Goal: Understand process/instructions: Learn how to perform a task or action

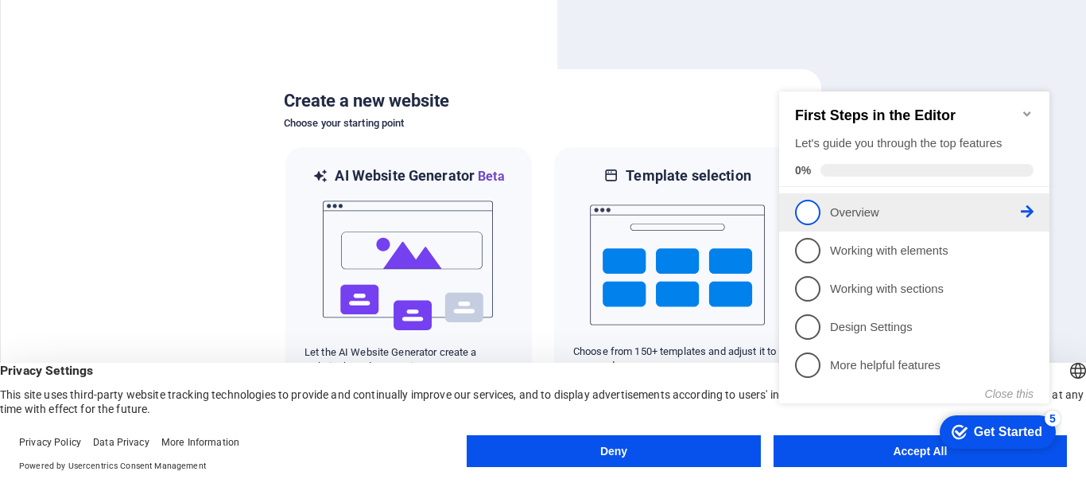
click at [805, 204] on span "1" at bounding box center [807, 212] width 25 height 25
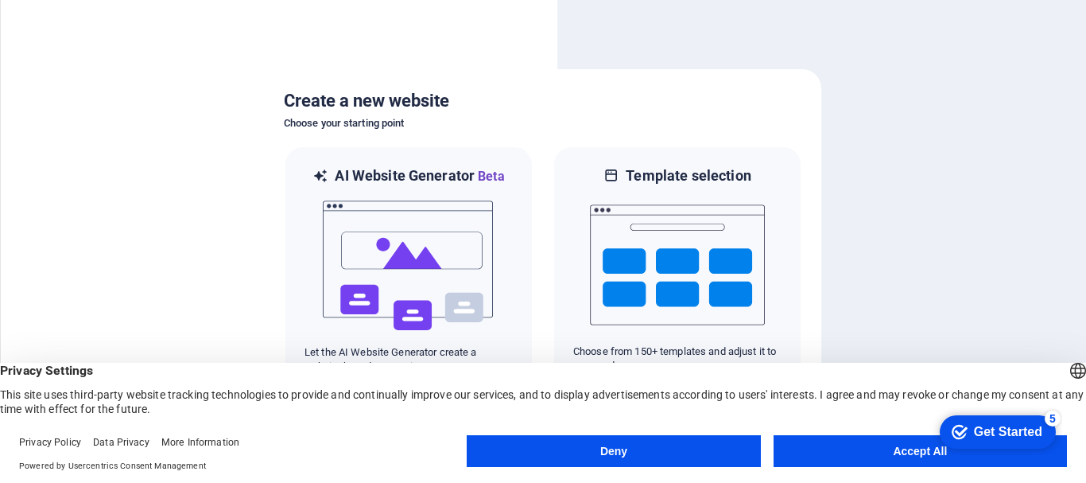
click at [857, 445] on button "Accept All" at bounding box center [920, 451] width 293 height 32
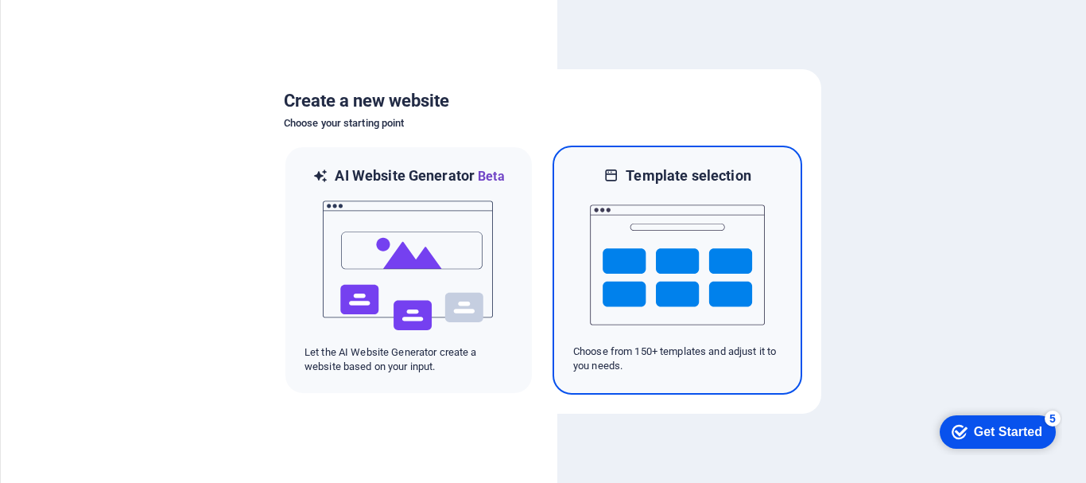
click at [653, 323] on img at bounding box center [677, 264] width 175 height 159
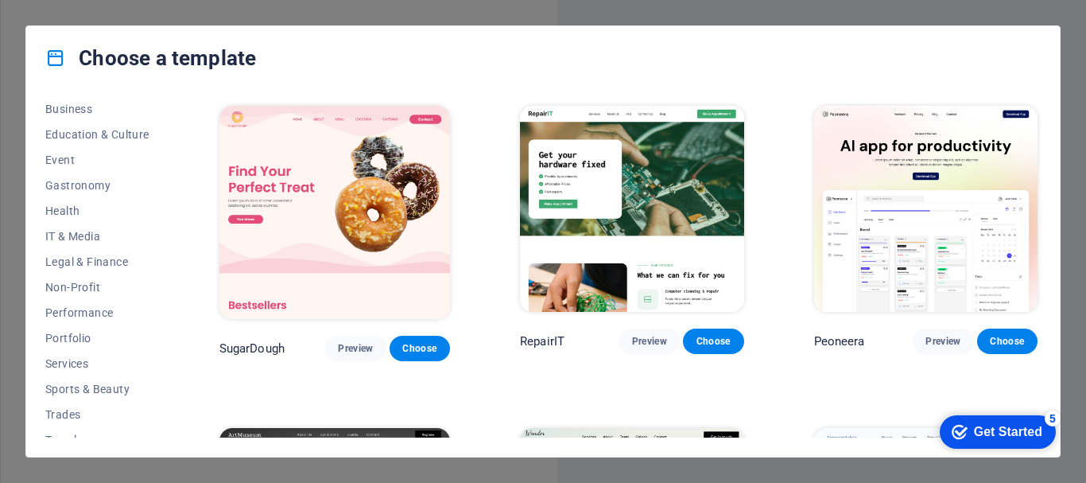
scroll to position [268, 0]
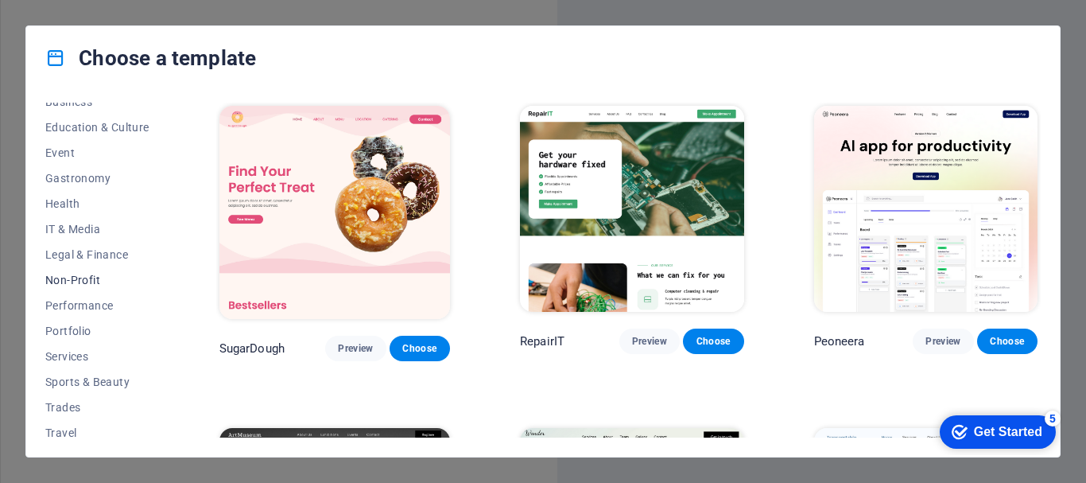
click at [80, 283] on span "Non-Profit" at bounding box center [97, 280] width 104 height 13
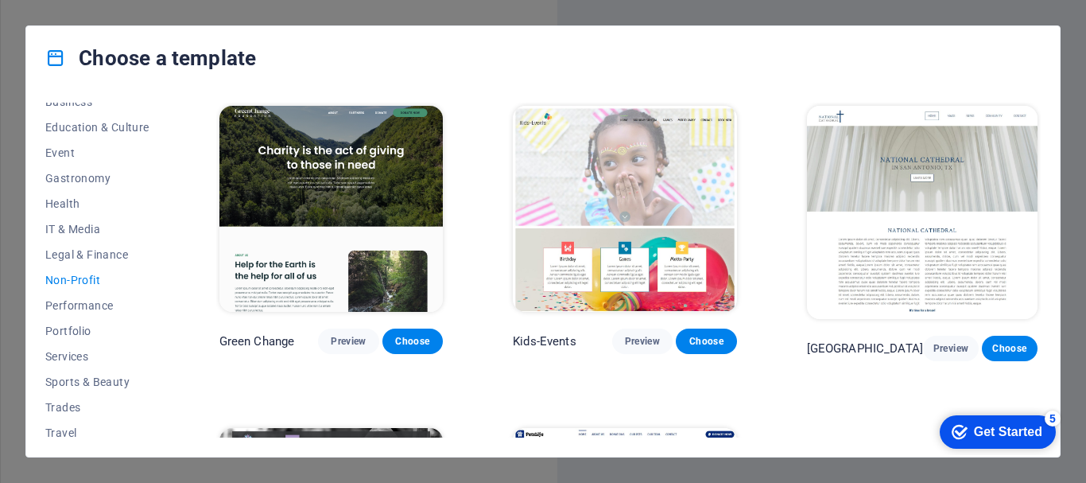
drag, startPoint x: 1042, startPoint y: 176, endPoint x: 1050, endPoint y: 240, distance: 64.9
click at [1050, 240] on div "All Templates My Templates New Trending Landingpage Multipager Onepager Art & D…" at bounding box center [543, 273] width 1034 height 367
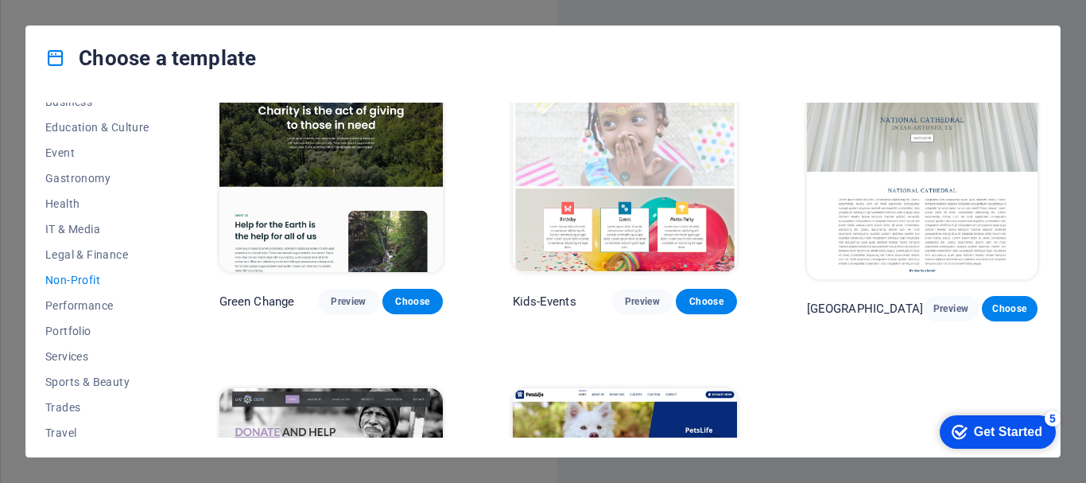
scroll to position [0, 0]
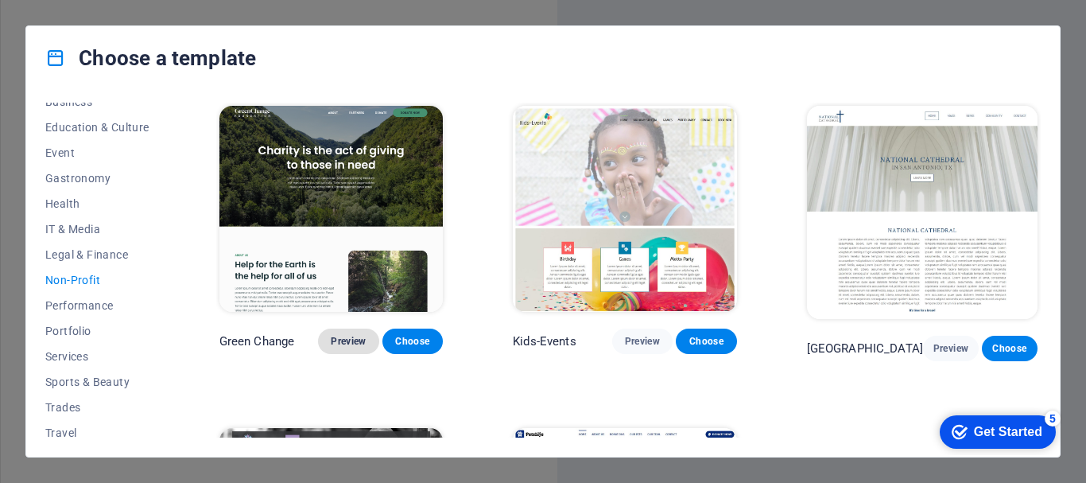
click at [352, 340] on span "Preview" at bounding box center [348, 341] width 35 height 13
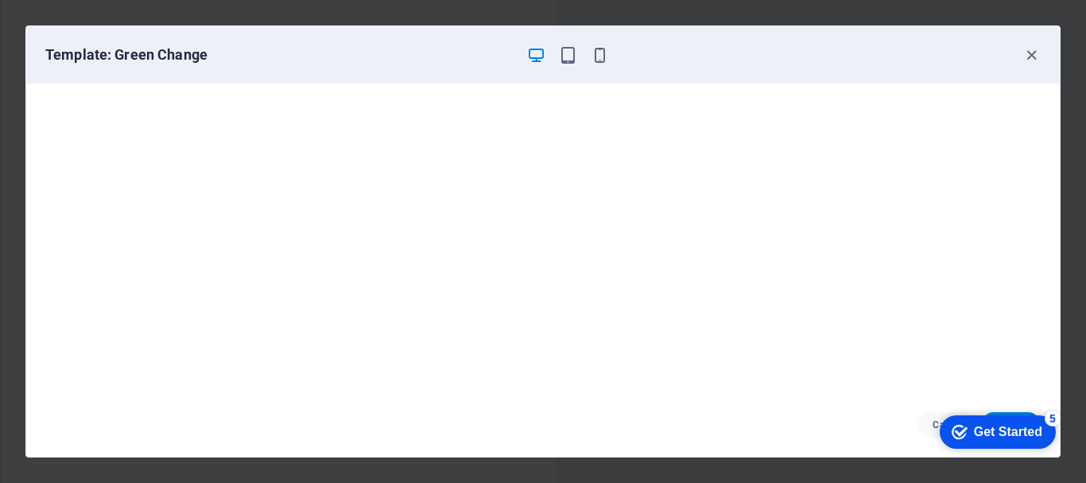
click at [993, 433] on div "Get Started" at bounding box center [1008, 432] width 68 height 14
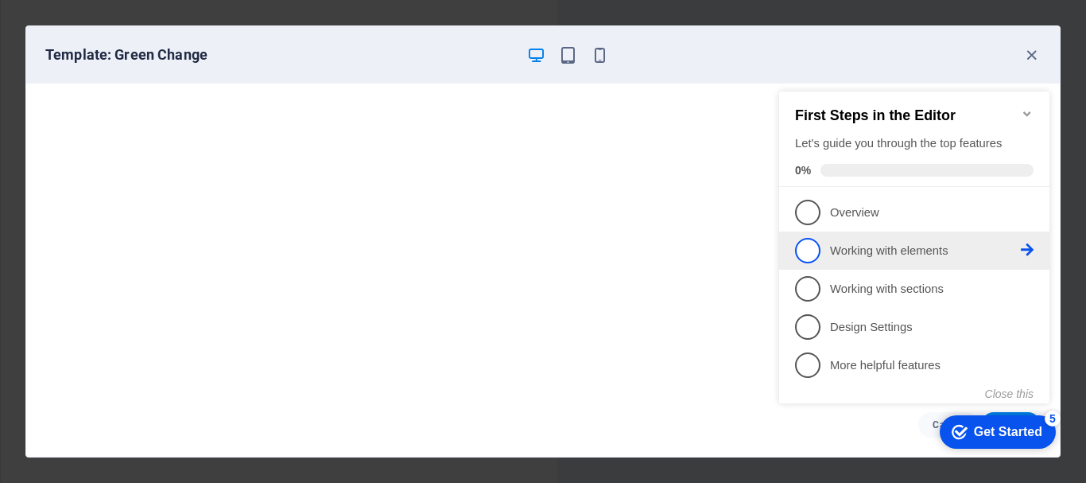
click at [1028, 240] on link "2 Working with elements - incomplete" at bounding box center [914, 250] width 239 height 25
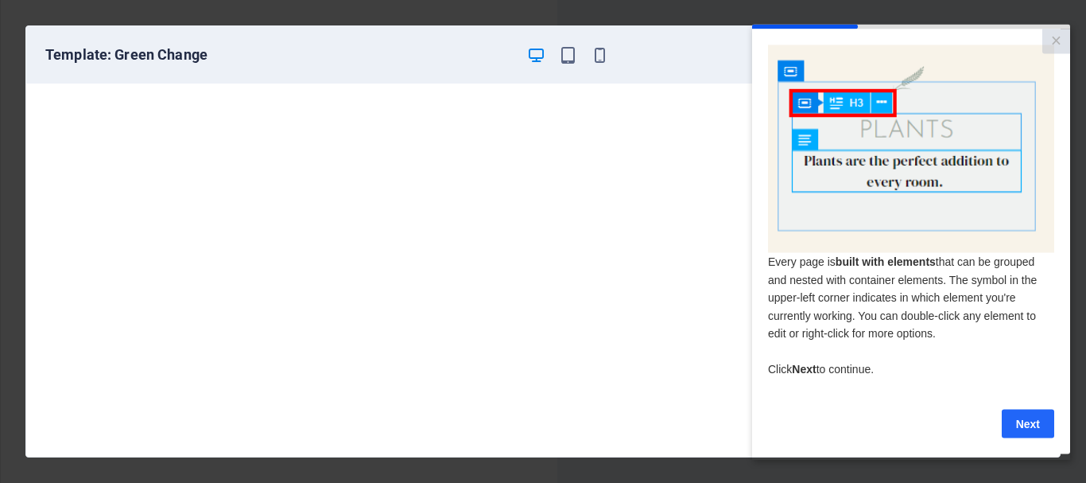
click at [1030, 425] on link "Next" at bounding box center [1028, 423] width 52 height 29
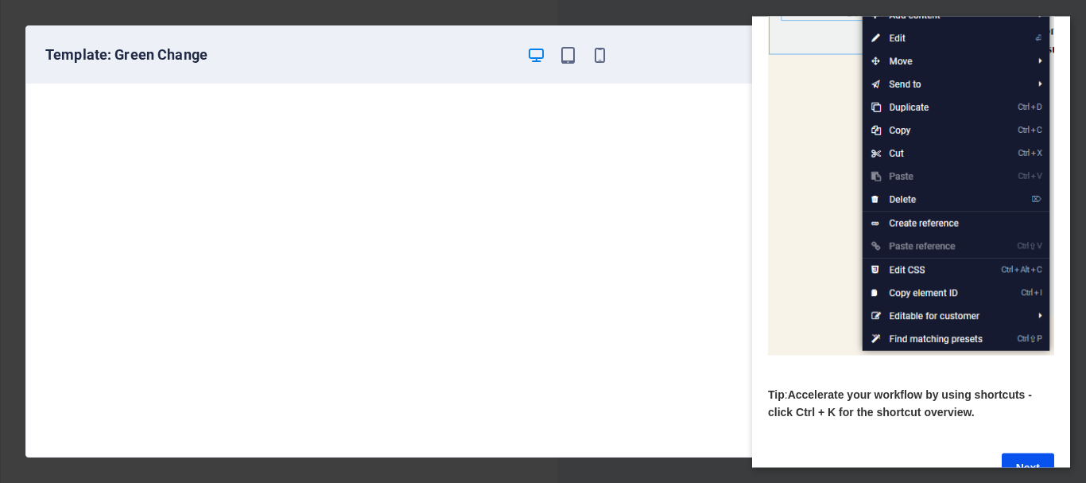
scroll to position [239, 0]
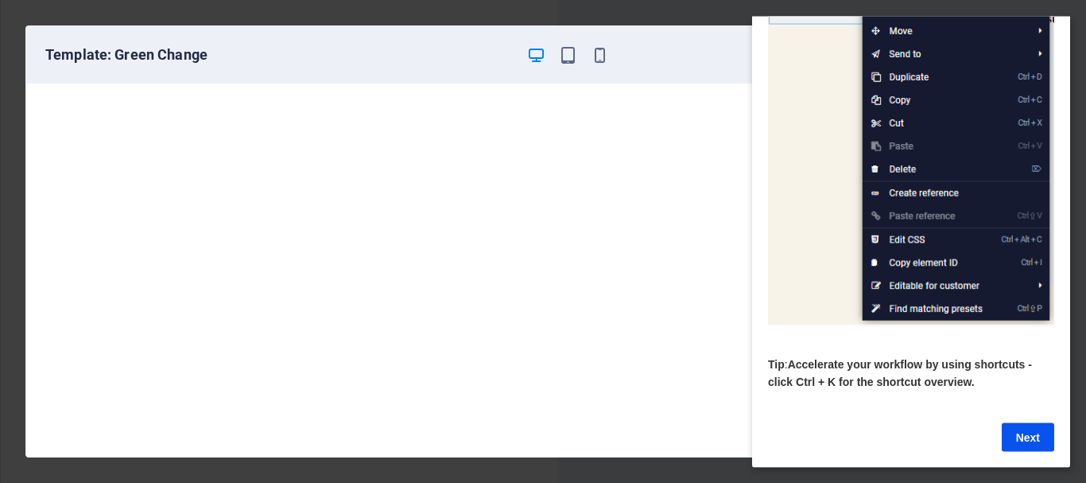
drag, startPoint x: 1061, startPoint y: 249, endPoint x: 1829, endPoint y: 410, distance: 785.0
click at [1030, 422] on link "Next" at bounding box center [1028, 436] width 52 height 29
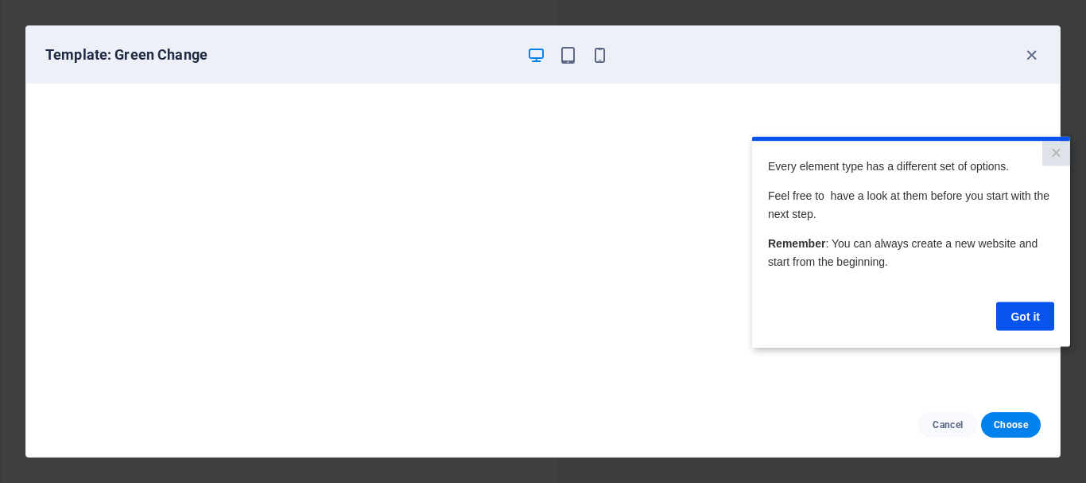
scroll to position [0, 0]
click at [1030, 318] on link "Got it" at bounding box center [1026, 315] width 58 height 29
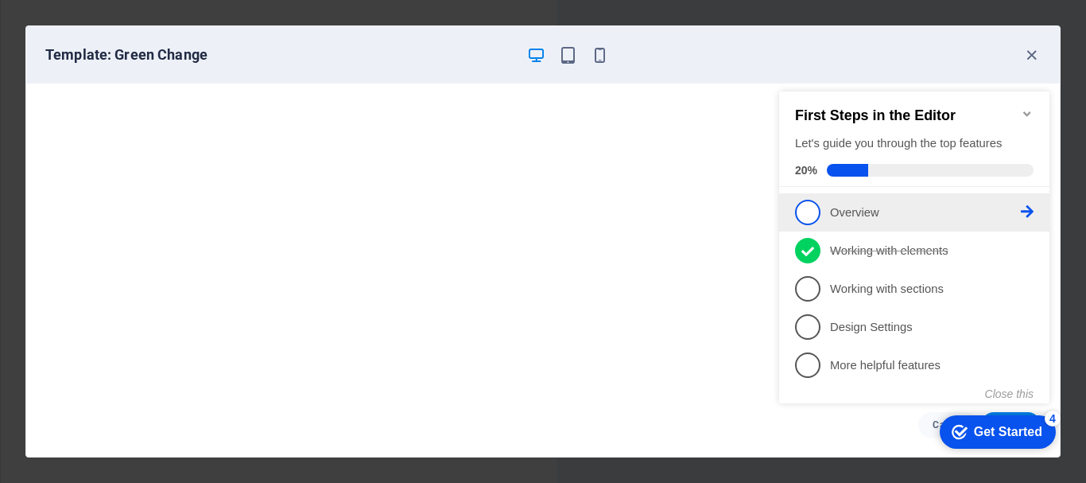
click at [820, 203] on link "1 Overview - incomplete" at bounding box center [914, 212] width 239 height 25
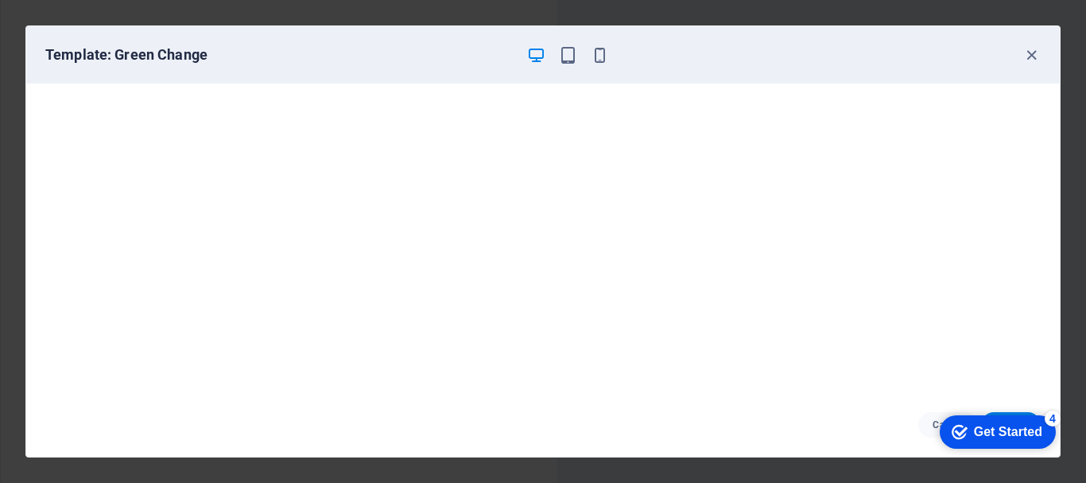
click at [1016, 428] on div "Get Started" at bounding box center [1008, 432] width 68 height 14
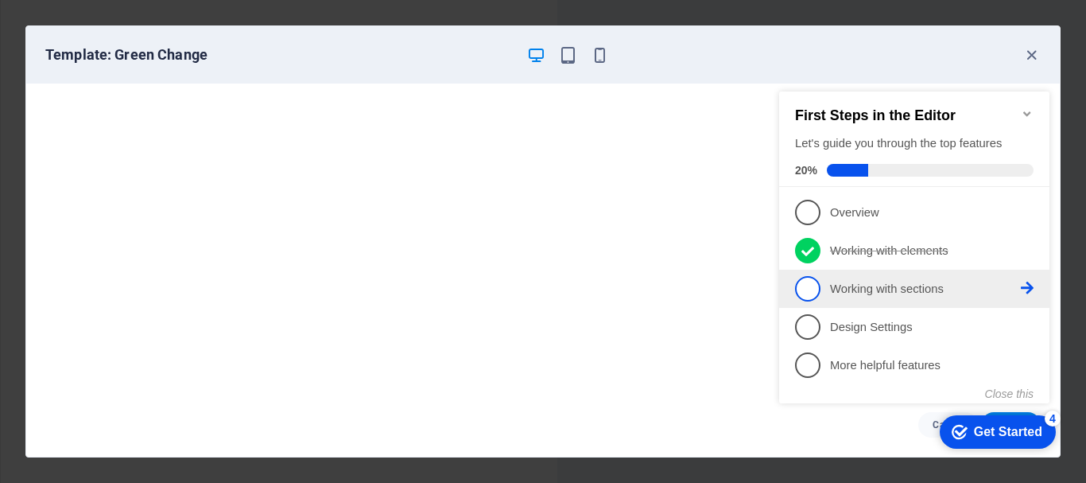
click at [818, 284] on span "3" at bounding box center [807, 288] width 25 height 25
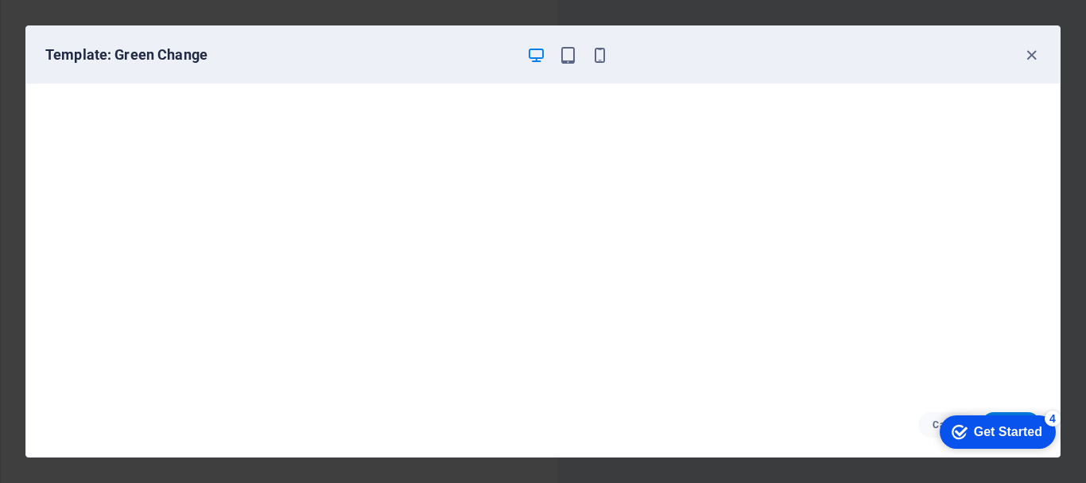
click at [991, 430] on div "Get Started" at bounding box center [1008, 432] width 68 height 14
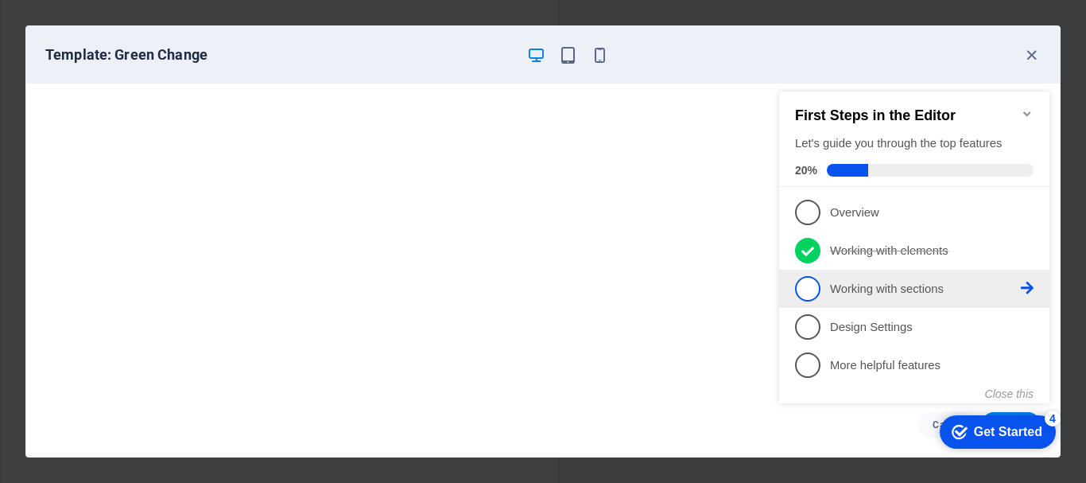
click at [876, 283] on p "Working with sections - incomplete" at bounding box center [925, 289] width 191 height 17
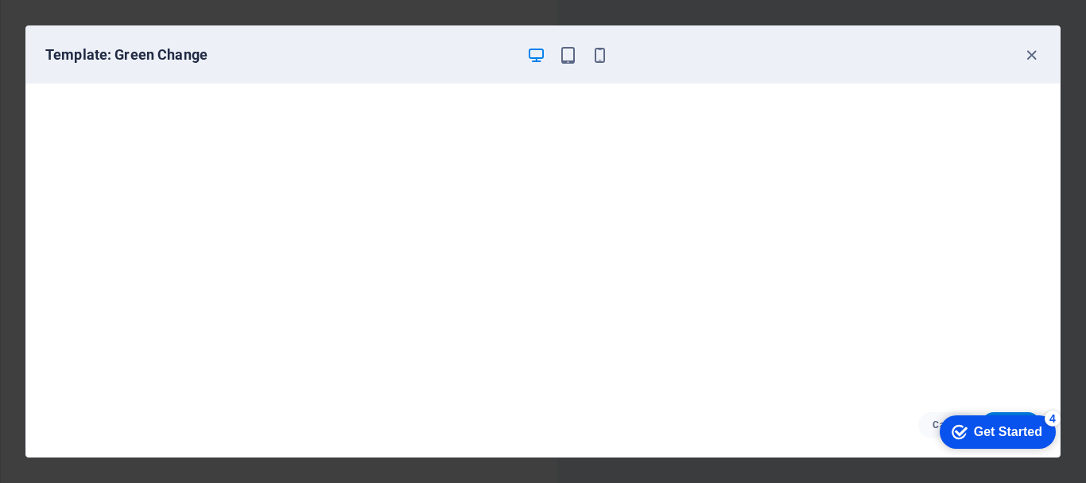
click at [1008, 415] on div "checkmark Get Started 4" at bounding box center [998, 431] width 116 height 33
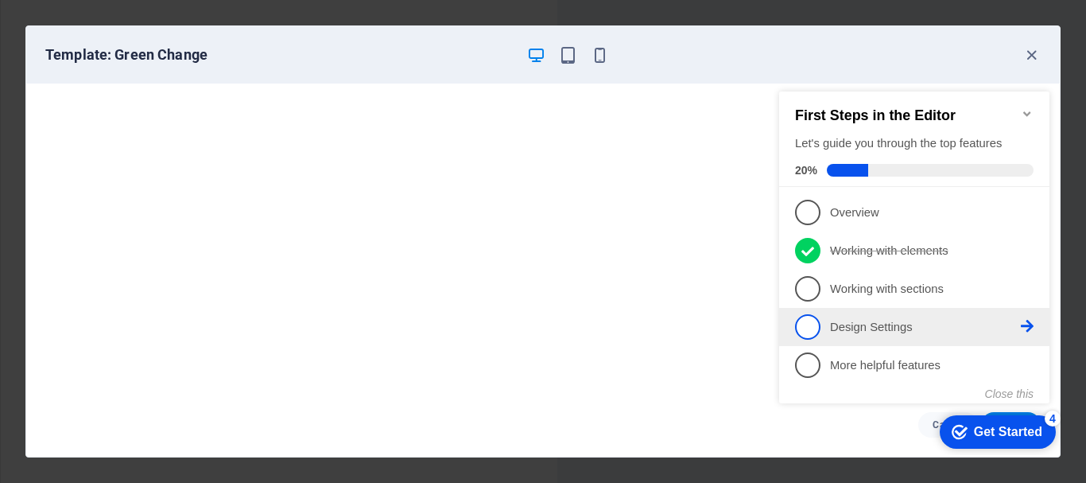
click at [1031, 218] on icon at bounding box center [1027, 211] width 13 height 13
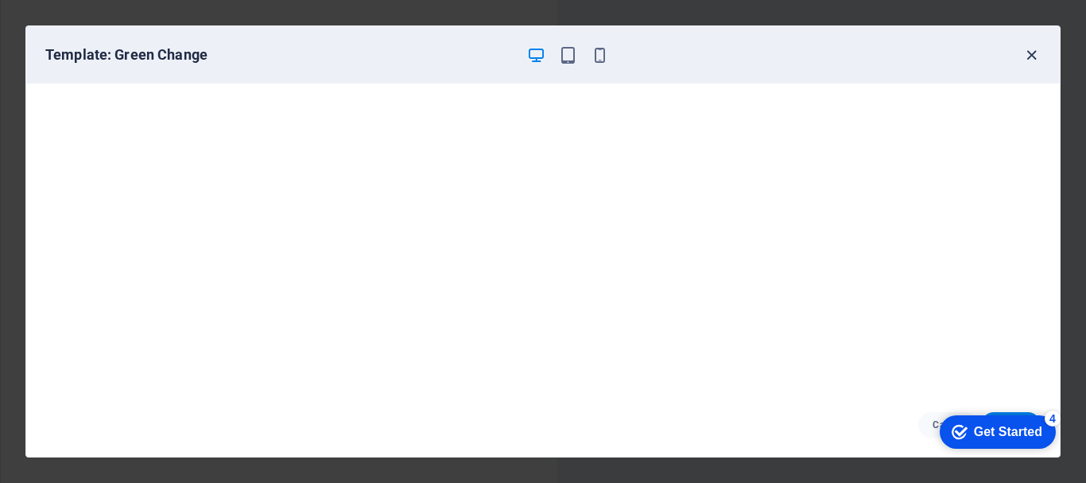
click at [1026, 61] on icon "button" at bounding box center [1032, 55] width 18 height 18
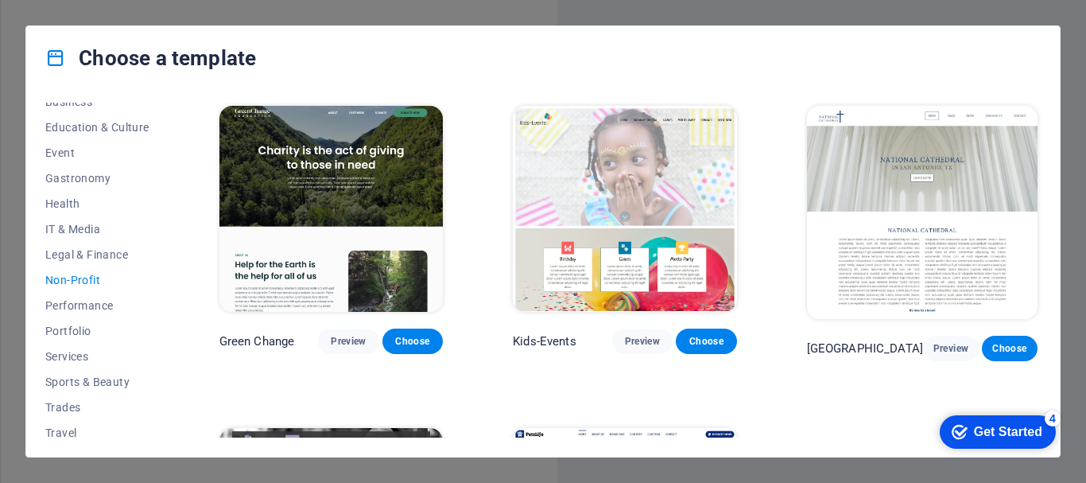
click at [37, 26] on div "Choose a template" at bounding box center [543, 58] width 1034 height 64
